Goal: Transaction & Acquisition: Purchase product/service

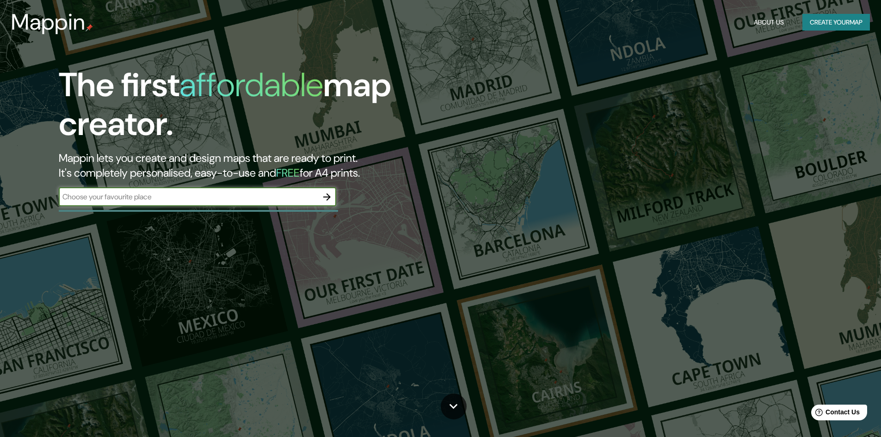
click at [228, 199] on input "text" at bounding box center [188, 196] width 259 height 11
click at [331, 195] on icon "button" at bounding box center [326, 196] width 11 height 11
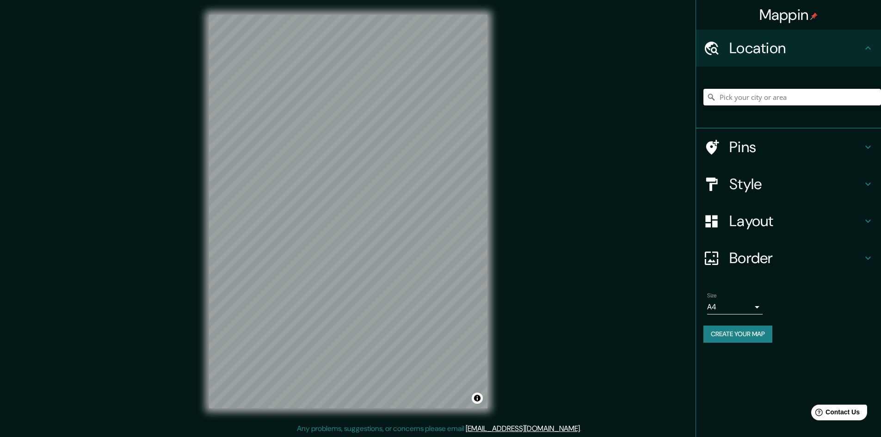
click at [758, 92] on input "Pick your city or area" at bounding box center [792, 97] width 178 height 17
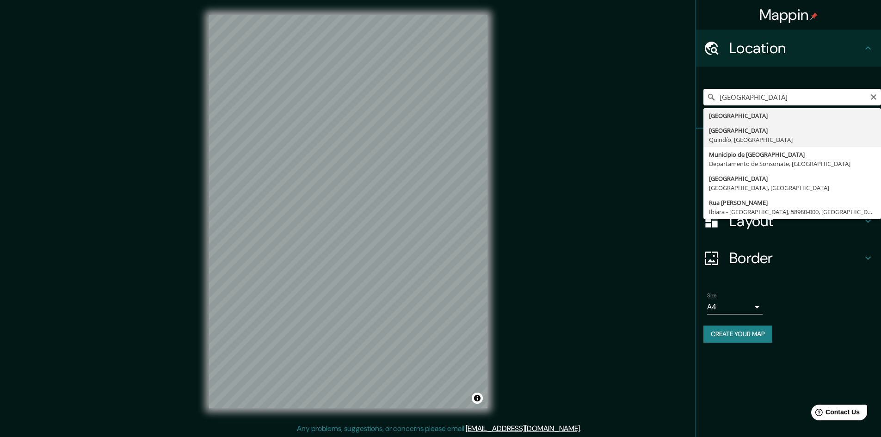
type input "[GEOGRAPHIC_DATA], [GEOGRAPHIC_DATA], [GEOGRAPHIC_DATA]"
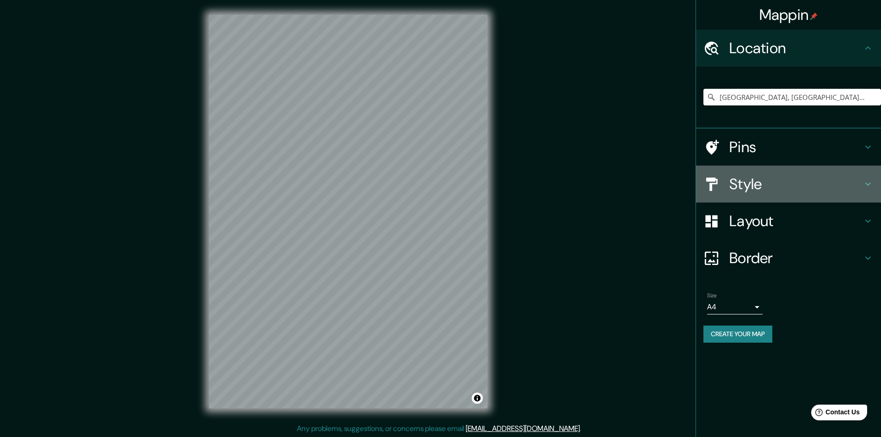
click at [753, 186] on h4 "Style" at bounding box center [795, 184] width 133 height 18
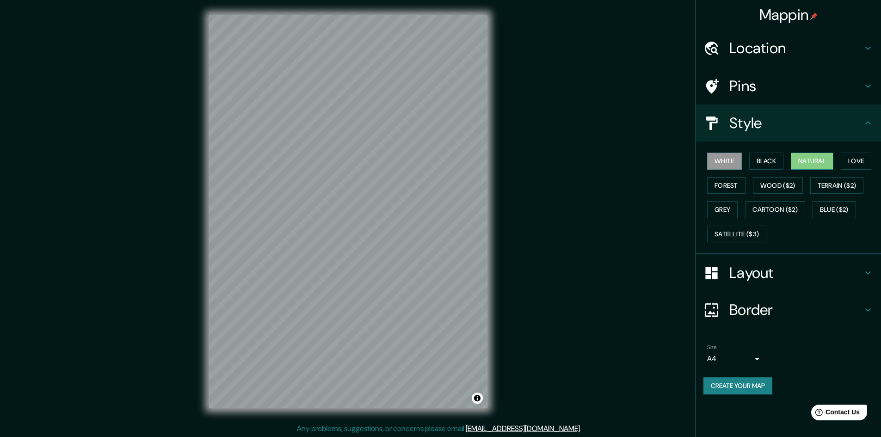
click at [833, 163] on button "Natural" at bounding box center [812, 161] width 43 height 17
click at [847, 157] on button "Love" at bounding box center [856, 161] width 31 height 17
click at [720, 181] on button "Forest" at bounding box center [726, 185] width 38 height 17
click at [766, 184] on button "Wood ($2)" at bounding box center [778, 185] width 50 height 17
click at [732, 204] on button "Grey" at bounding box center [722, 209] width 31 height 17
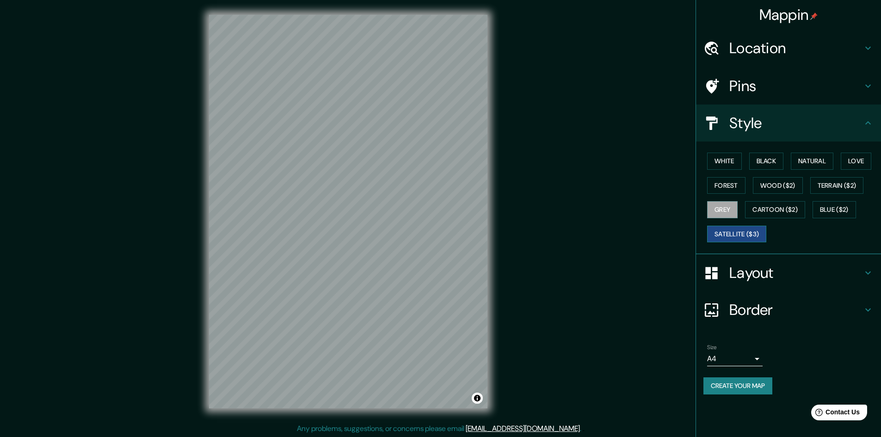
scroll to position [1, 0]
click at [803, 271] on h4 "Layout" at bounding box center [795, 273] width 133 height 18
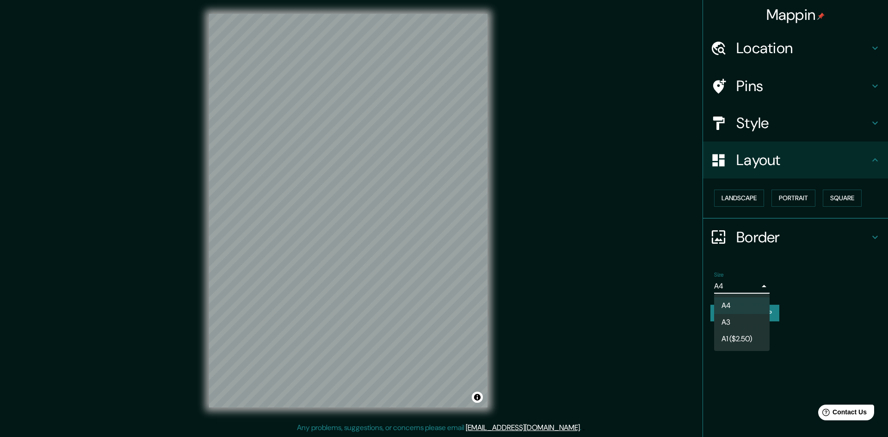
click at [760, 283] on body "Mappin Location [GEOGRAPHIC_DATA], [GEOGRAPHIC_DATA], [GEOGRAPHIC_DATA] Pins St…" at bounding box center [444, 217] width 888 height 437
click at [794, 262] on div at bounding box center [444, 218] width 888 height 437
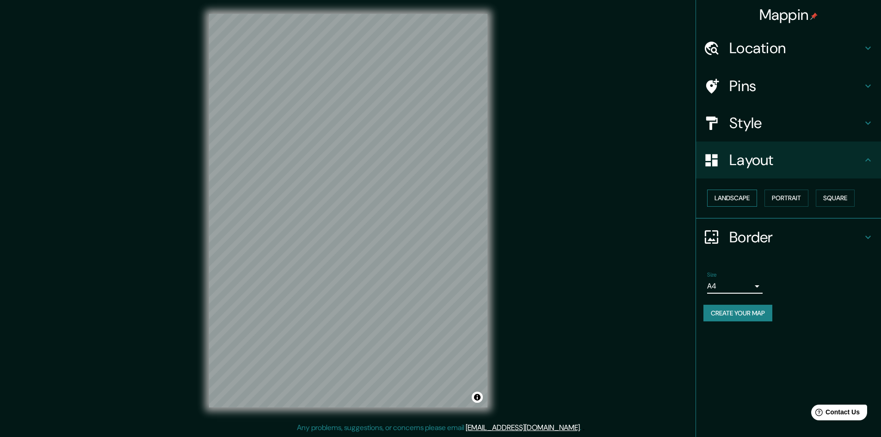
click at [741, 196] on button "Landscape" at bounding box center [732, 198] width 50 height 17
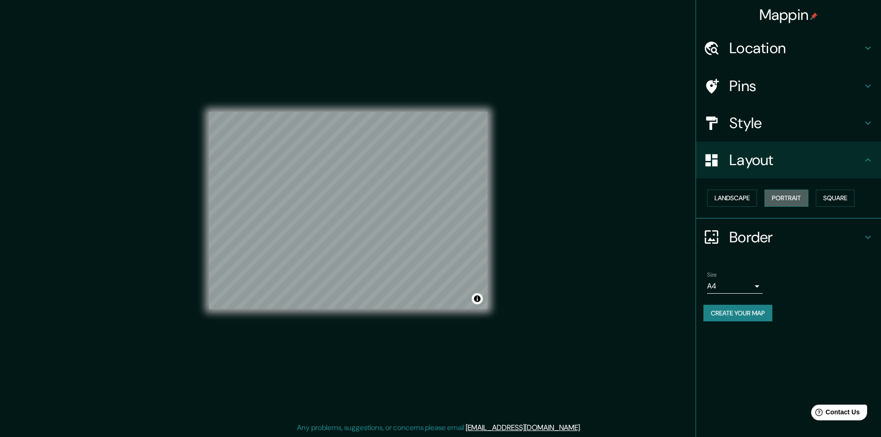
click at [800, 197] on button "Portrait" at bounding box center [786, 198] width 44 height 17
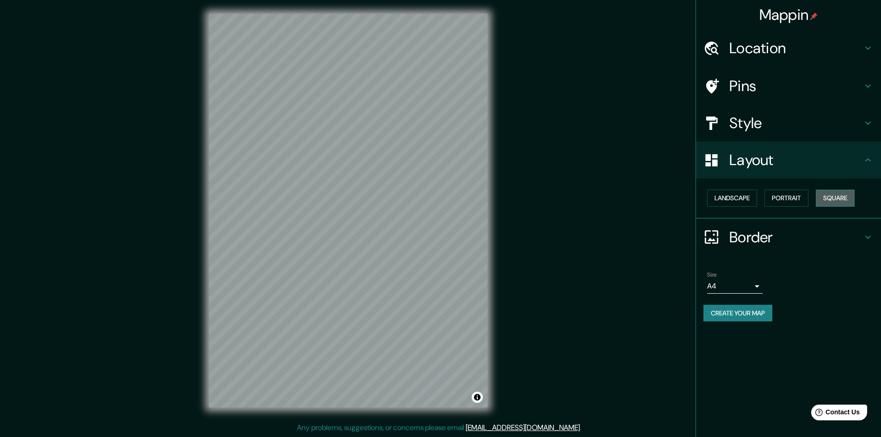
click at [837, 196] on button "Square" at bounding box center [835, 198] width 39 height 17
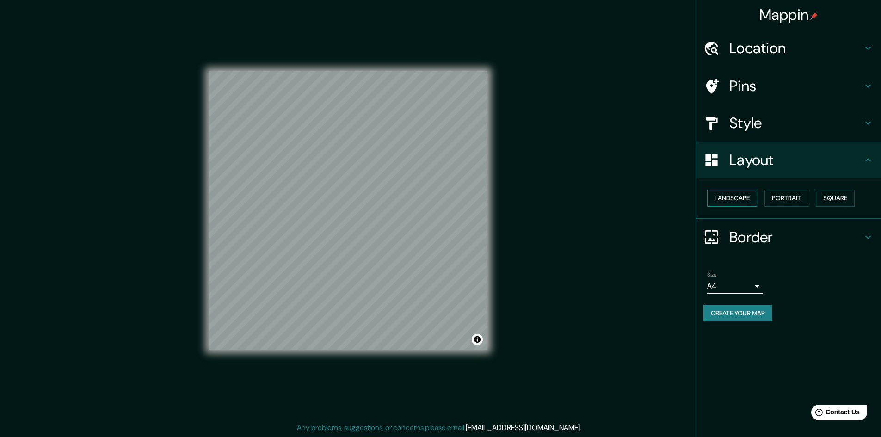
click at [739, 198] on button "Landscape" at bounding box center [732, 198] width 50 height 17
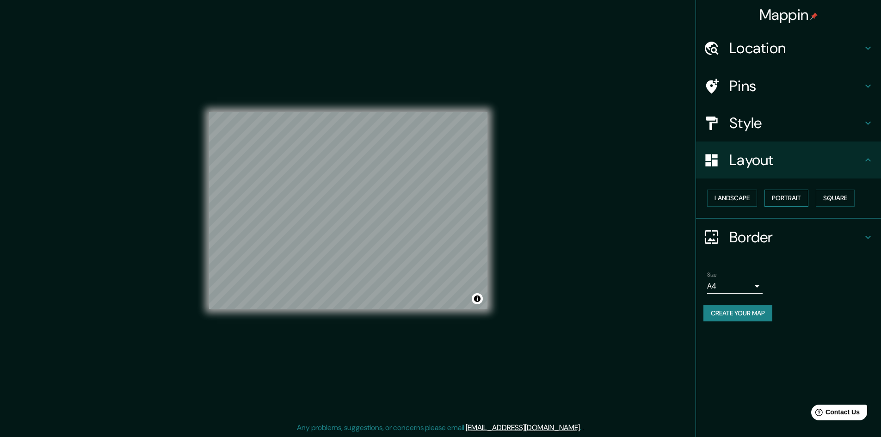
click at [808, 199] on button "Portrait" at bounding box center [786, 198] width 44 height 17
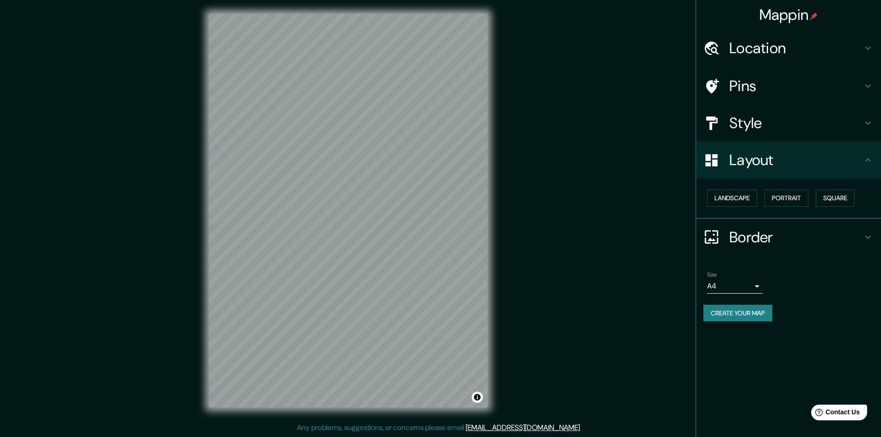
click at [791, 165] on h4 "Layout" at bounding box center [795, 160] width 133 height 18
click at [784, 132] on div "Style" at bounding box center [788, 123] width 185 height 37
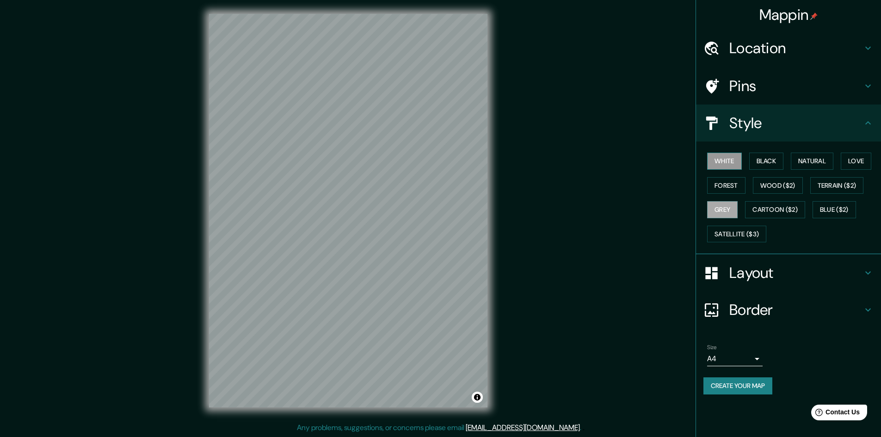
click at [731, 160] on button "White" at bounding box center [724, 161] width 35 height 17
click at [727, 180] on button "Forest" at bounding box center [726, 185] width 38 height 17
click at [813, 161] on button "Natural" at bounding box center [812, 161] width 43 height 17
click at [855, 160] on button "Love" at bounding box center [856, 161] width 31 height 17
click at [820, 163] on button "Natural" at bounding box center [812, 161] width 43 height 17
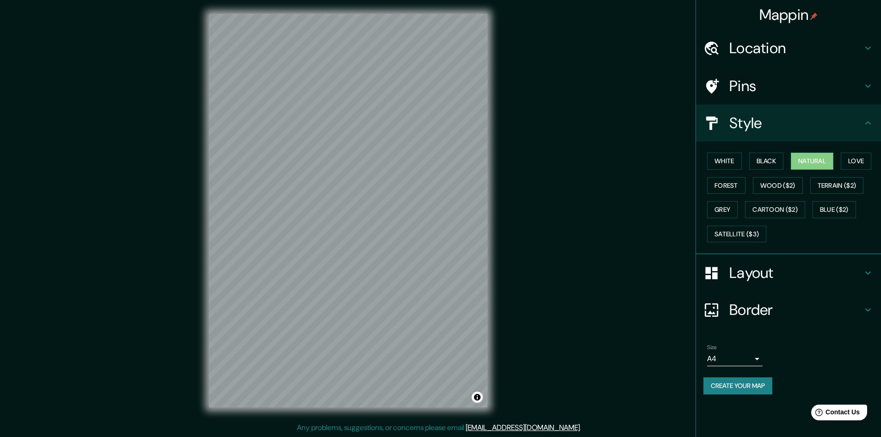
click at [747, 164] on div "White Black Natural Love Forest Wood ($2) Terrain ($2) Grey Cartoon ($2) Blue (…" at bounding box center [792, 197] width 178 height 97
click at [762, 162] on button "Black" at bounding box center [766, 161] width 35 height 17
click at [720, 205] on button "Grey" at bounding box center [722, 209] width 31 height 17
click at [628, 281] on div "Mappin Location [GEOGRAPHIC_DATA], [GEOGRAPHIC_DATA], [GEOGRAPHIC_DATA] Pins St…" at bounding box center [440, 218] width 881 height 438
click at [757, 303] on h4 "Border" at bounding box center [795, 310] width 133 height 18
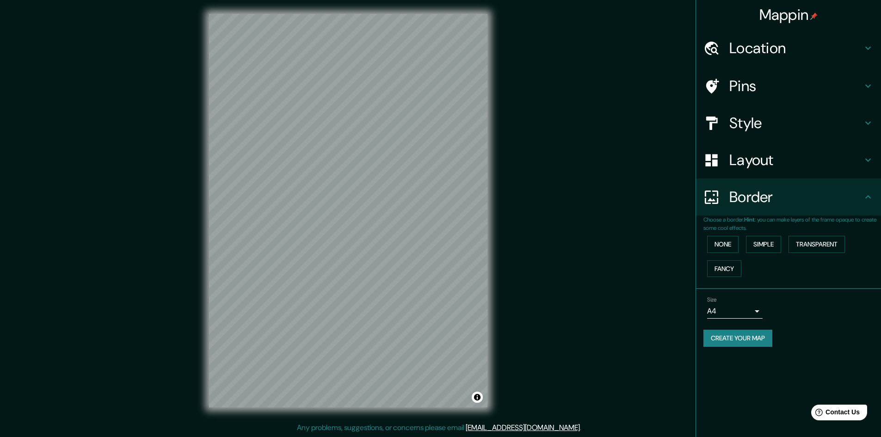
click at [784, 206] on h4 "Border" at bounding box center [795, 197] width 133 height 18
click at [620, 281] on div "Mappin Location [GEOGRAPHIC_DATA], [GEOGRAPHIC_DATA], [GEOGRAPHIC_DATA] Pins St…" at bounding box center [440, 218] width 881 height 438
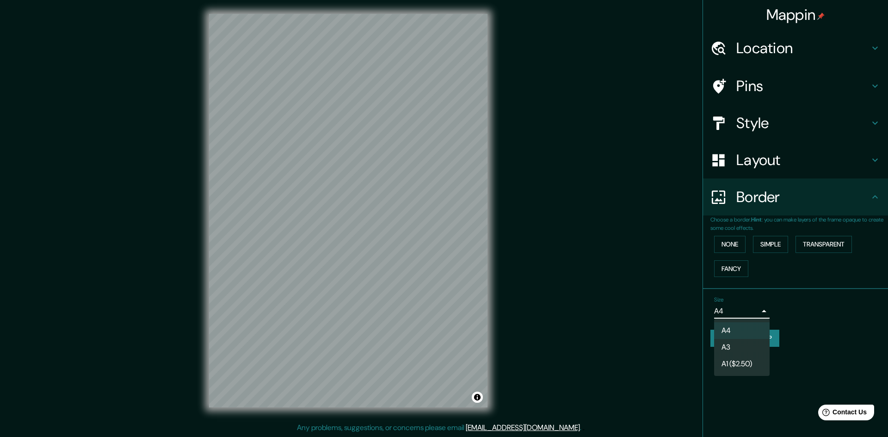
click at [737, 306] on body "Mappin Location [GEOGRAPHIC_DATA], [GEOGRAPHIC_DATA], [GEOGRAPHIC_DATA] Pins St…" at bounding box center [444, 217] width 888 height 437
click at [737, 306] on div at bounding box center [444, 218] width 888 height 437
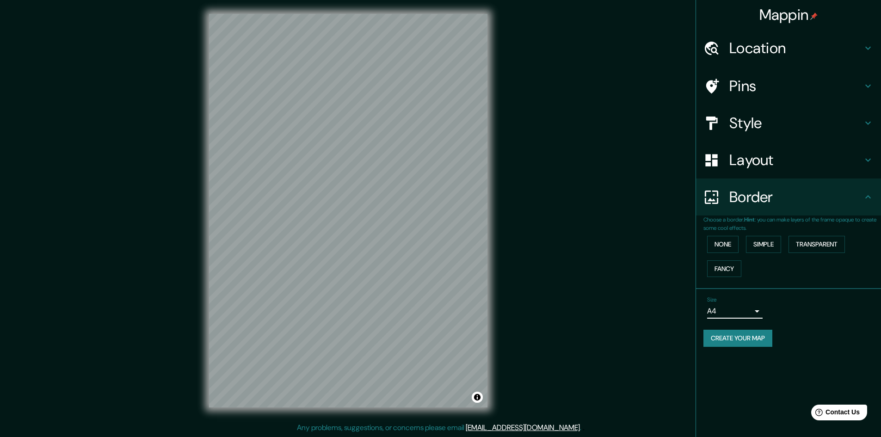
click at [758, 48] on h4 "Location" at bounding box center [795, 48] width 133 height 18
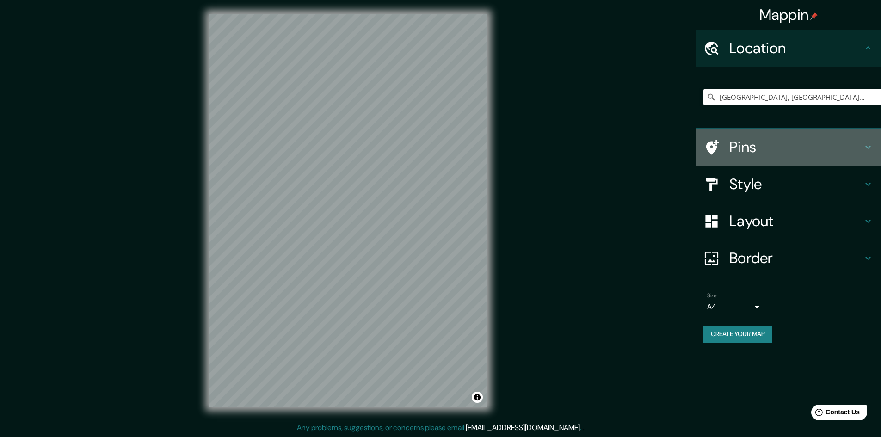
click at [741, 159] on div "Pins" at bounding box center [788, 147] width 185 height 37
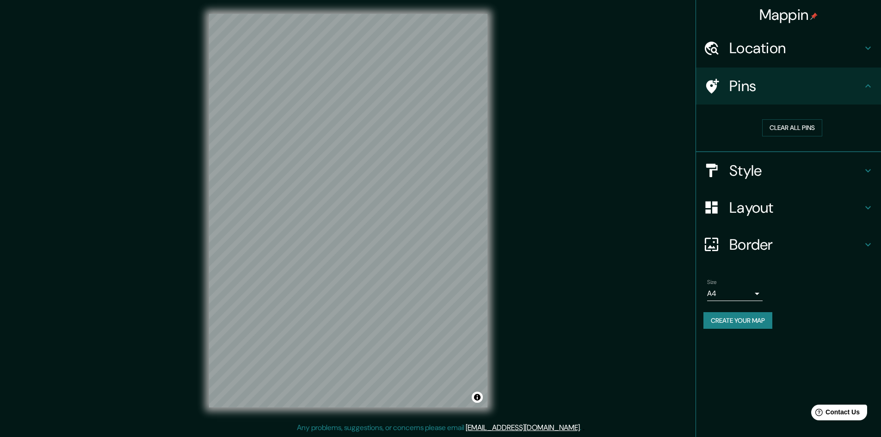
click at [519, 185] on div "Mappin Location [GEOGRAPHIC_DATA], [GEOGRAPHIC_DATA], [GEOGRAPHIC_DATA] Pins Cl…" at bounding box center [440, 218] width 881 height 438
click at [537, 141] on div "Mappin Location [GEOGRAPHIC_DATA], [GEOGRAPHIC_DATA], [GEOGRAPHIC_DATA] Pins Cl…" at bounding box center [440, 219] width 881 height 438
